Goal: Information Seeking & Learning: Learn about a topic

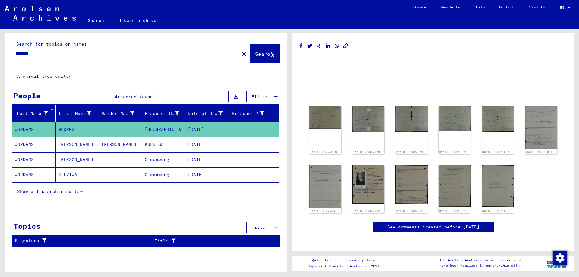
click at [155, 171] on mat-cell "Oldenburg" at bounding box center [163, 174] width 43 height 15
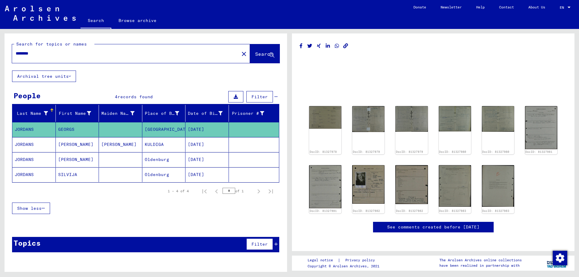
click at [155, 174] on mat-cell "Oldenburg" at bounding box center [163, 174] width 43 height 15
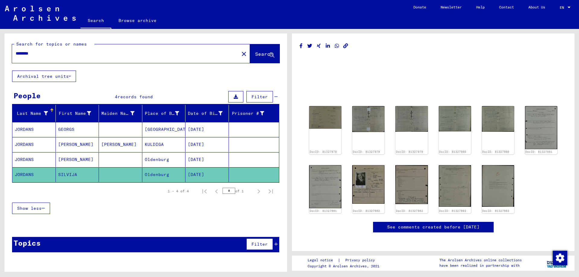
click at [155, 174] on mat-cell "Oldenburg" at bounding box center [163, 174] width 43 height 15
click at [542, 126] on img at bounding box center [541, 127] width 34 height 45
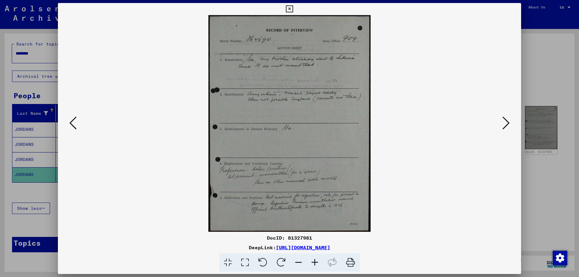
click at [503, 124] on icon at bounding box center [505, 123] width 7 height 14
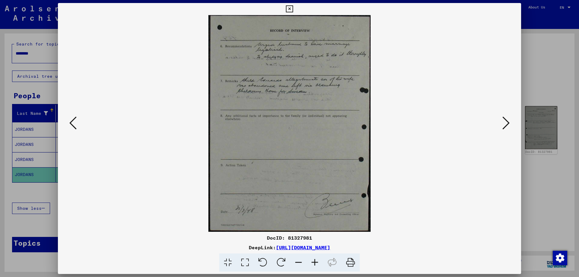
click at [503, 124] on icon at bounding box center [505, 123] width 7 height 14
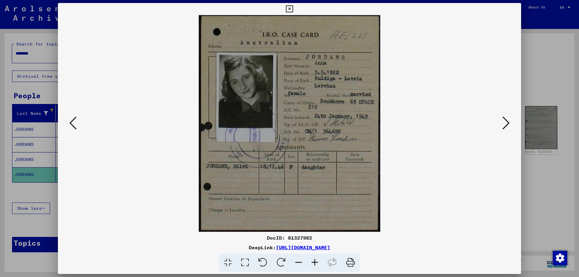
click at [503, 124] on icon at bounding box center [505, 123] width 7 height 14
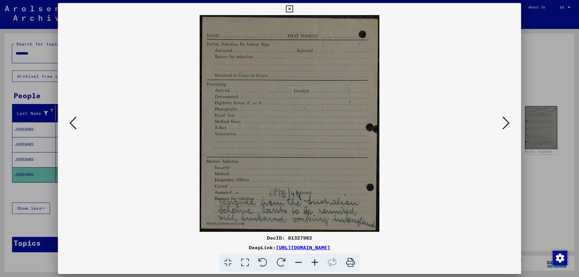
click at [503, 124] on icon at bounding box center [505, 123] width 7 height 14
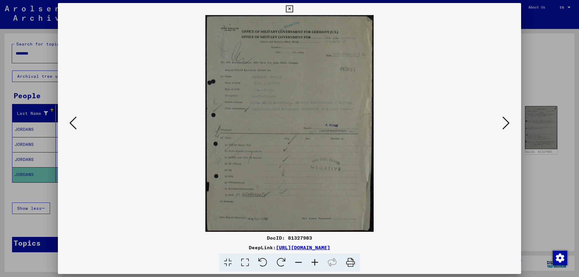
click at [503, 124] on icon at bounding box center [505, 123] width 7 height 14
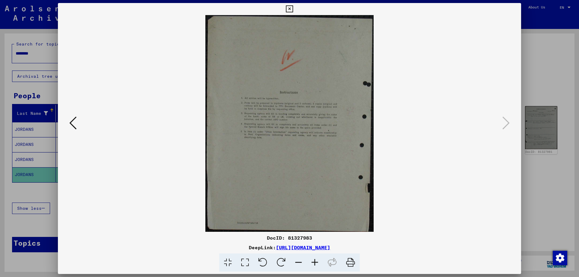
click at [72, 121] on icon at bounding box center [72, 123] width 7 height 14
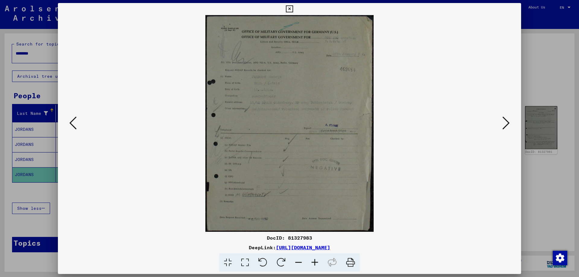
click at [72, 121] on icon at bounding box center [72, 123] width 7 height 14
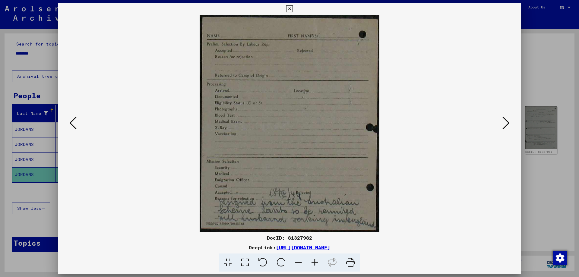
click at [72, 121] on icon at bounding box center [72, 123] width 7 height 14
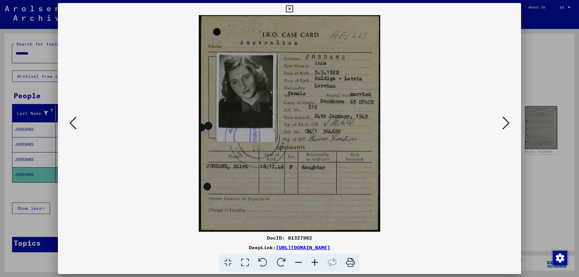
click at [72, 121] on icon at bounding box center [72, 123] width 7 height 14
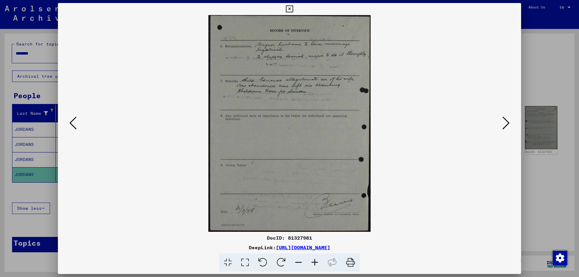
click at [72, 121] on icon at bounding box center [72, 123] width 7 height 14
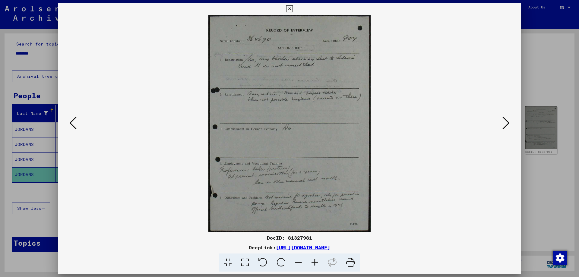
click at [505, 124] on icon at bounding box center [505, 123] width 7 height 14
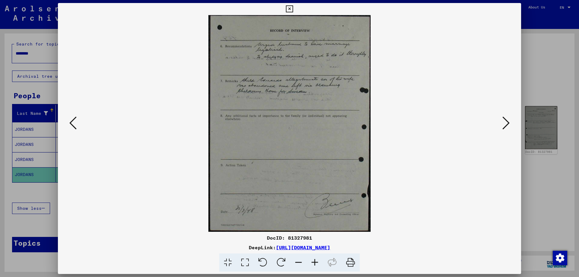
click at [66, 122] on div at bounding box center [289, 123] width 463 height 217
click at [288, 9] on icon at bounding box center [289, 8] width 7 height 7
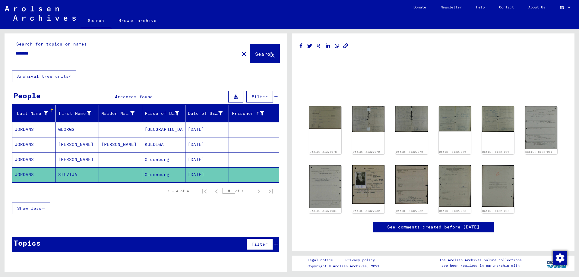
click at [80, 127] on mat-cell "GEORGS" at bounding box center [77, 129] width 43 height 15
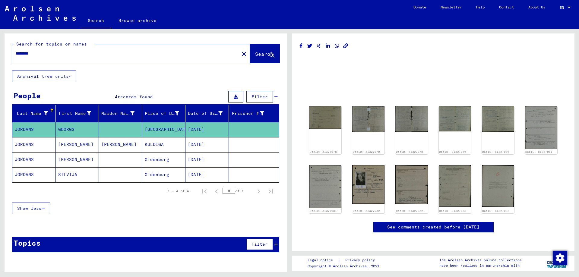
click at [79, 127] on mat-cell "GEORGS" at bounding box center [77, 129] width 43 height 15
click at [69, 158] on mat-cell "[PERSON_NAME]" at bounding box center [77, 159] width 43 height 15
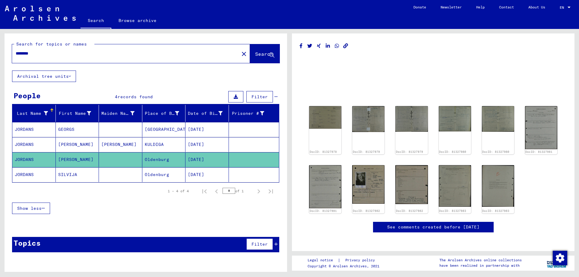
click at [71, 159] on mat-cell "[PERSON_NAME]" at bounding box center [77, 159] width 43 height 15
click at [546, 124] on img at bounding box center [541, 127] width 34 height 45
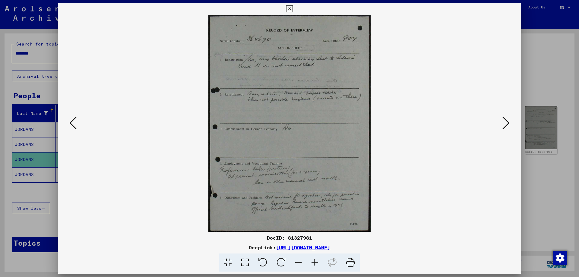
click at [72, 121] on icon at bounding box center [72, 123] width 7 height 14
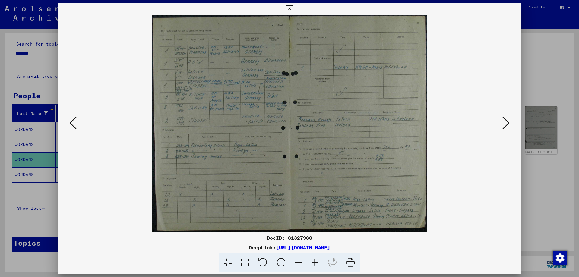
click at [73, 120] on icon at bounding box center [72, 123] width 7 height 14
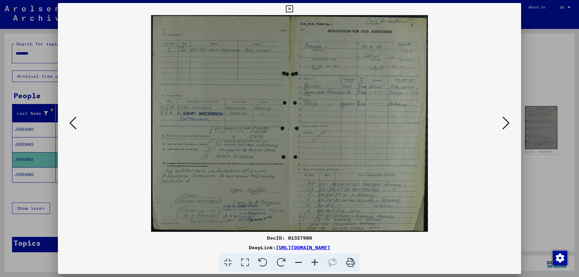
click at [312, 262] on icon at bounding box center [315, 263] width 16 height 18
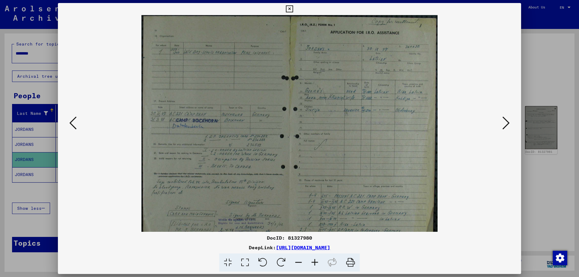
click at [312, 262] on icon at bounding box center [315, 263] width 16 height 18
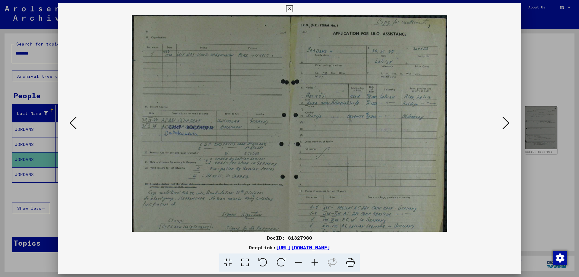
click at [312, 262] on icon at bounding box center [315, 263] width 16 height 18
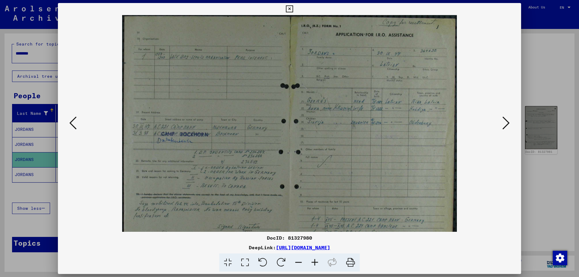
click at [312, 262] on icon at bounding box center [315, 263] width 16 height 18
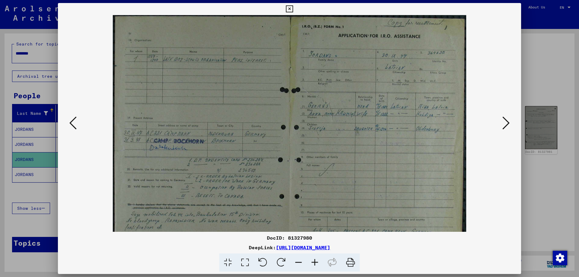
drag, startPoint x: 375, startPoint y: 156, endPoint x: 329, endPoint y: 159, distance: 46.0
click at [329, 159] on img at bounding box center [290, 153] width 354 height 277
click at [313, 261] on icon at bounding box center [315, 263] width 16 height 18
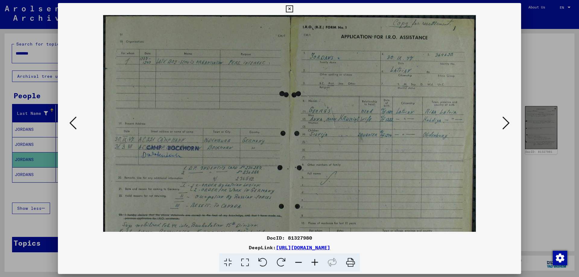
click at [313, 261] on icon at bounding box center [315, 263] width 16 height 18
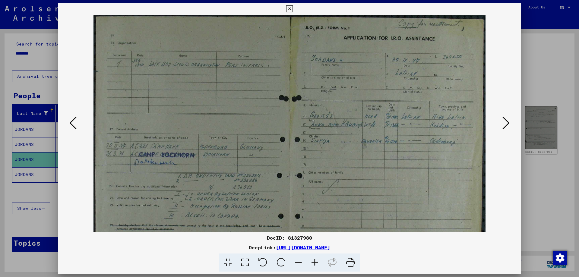
click at [313, 261] on icon at bounding box center [315, 263] width 16 height 18
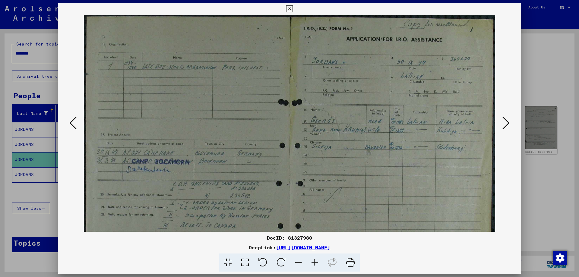
scroll to position [3, 0]
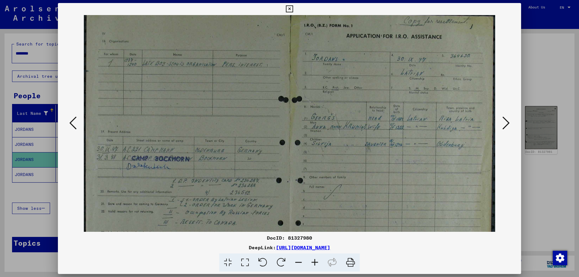
drag, startPoint x: 337, startPoint y: 179, endPoint x: 270, endPoint y: 176, distance: 67.0
click at [270, 176] on img at bounding box center [289, 173] width 411 height 322
click at [72, 121] on icon at bounding box center [72, 123] width 7 height 14
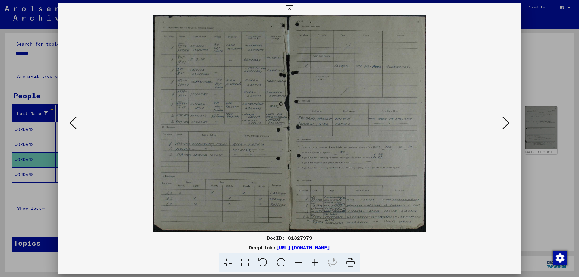
click at [72, 121] on icon at bounding box center [72, 123] width 7 height 14
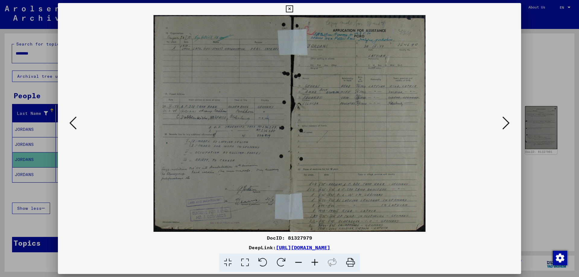
click at [72, 121] on icon at bounding box center [72, 123] width 7 height 14
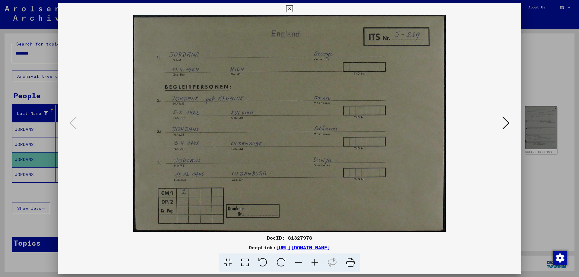
click at [504, 123] on icon at bounding box center [505, 123] width 7 height 14
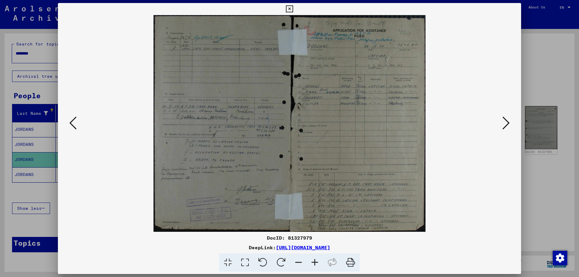
click at [344, 85] on img at bounding box center [290, 123] width 272 height 217
click at [313, 262] on icon at bounding box center [315, 263] width 16 height 18
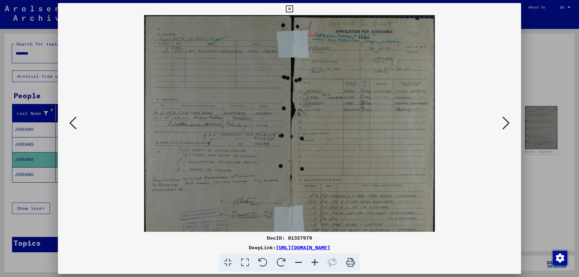
click at [313, 262] on icon at bounding box center [315, 263] width 16 height 18
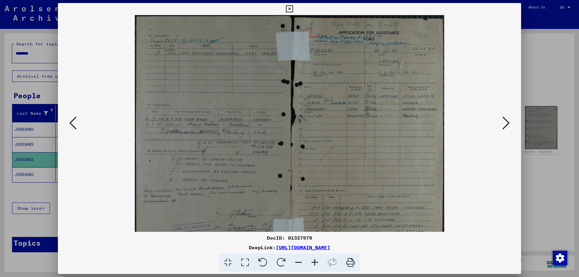
click at [313, 262] on icon at bounding box center [315, 263] width 16 height 18
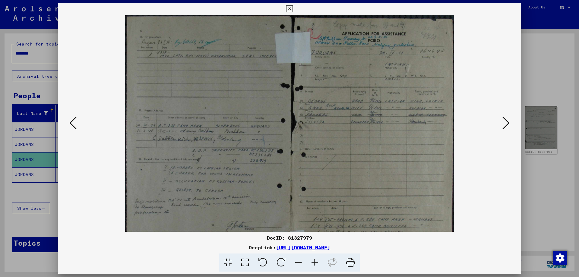
click at [313, 262] on icon at bounding box center [315, 263] width 16 height 18
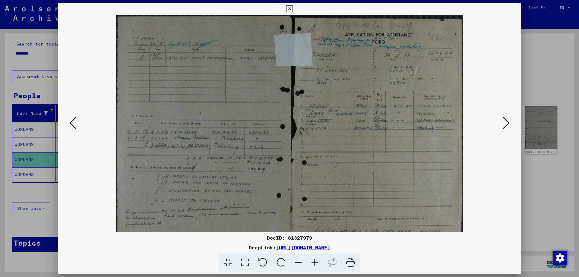
click at [313, 262] on icon at bounding box center [315, 263] width 16 height 18
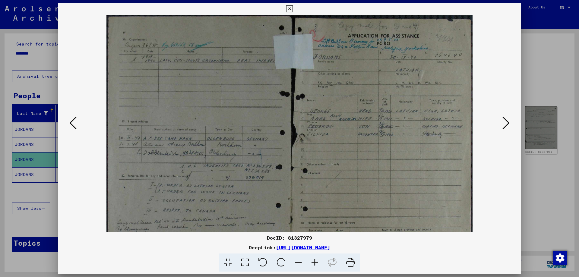
click at [313, 262] on icon at bounding box center [315, 263] width 16 height 18
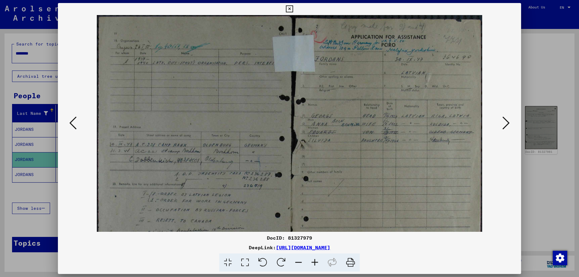
drag, startPoint x: 391, startPoint y: 177, endPoint x: 348, endPoint y: 181, distance: 43.0
click at [348, 181] on img at bounding box center [289, 168] width 385 height 307
click at [288, 7] on icon at bounding box center [289, 8] width 7 height 7
